Goal: Information Seeking & Learning: Learn about a topic

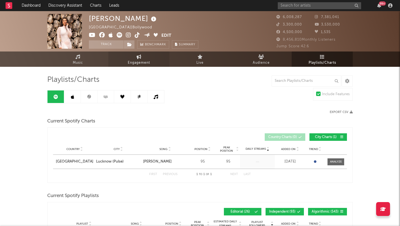
click at [152, 61] on link "Engagement" at bounding box center [138, 58] width 61 height 15
select select "1w"
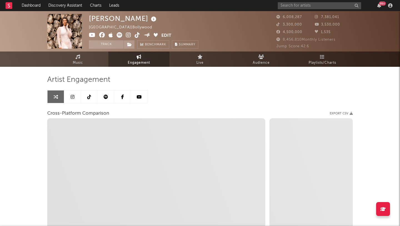
click at [68, 98] on link at bounding box center [72, 96] width 17 height 13
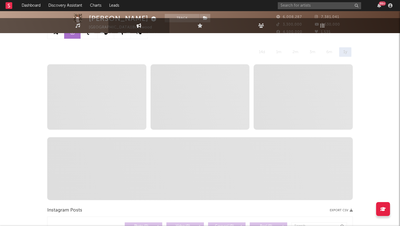
scroll to position [73, 0]
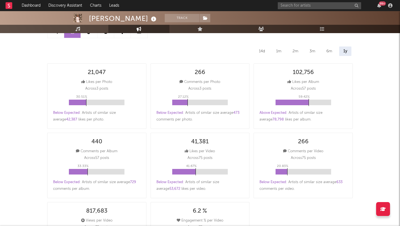
select select "6m"
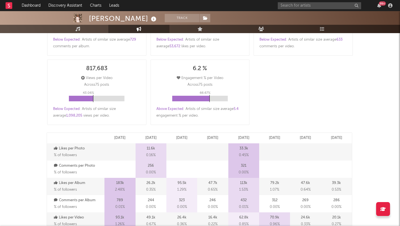
scroll to position [0, 0]
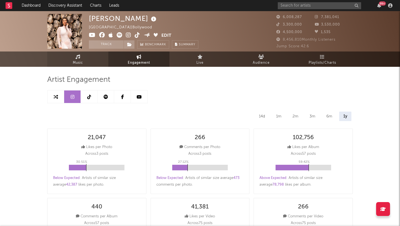
click at [74, 58] on link "Music" at bounding box center [77, 58] width 61 height 15
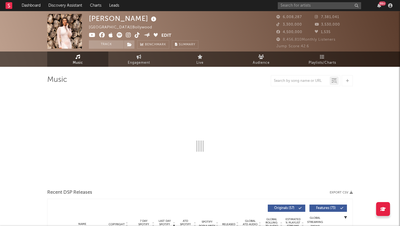
select select "6m"
